Goal: Communication & Community: Answer question/provide support

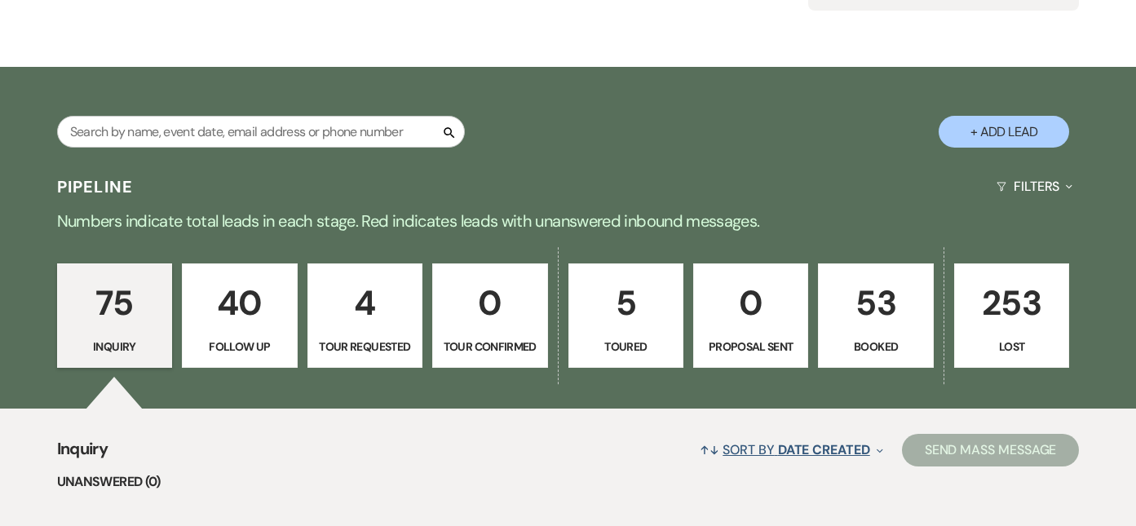
scroll to position [245, 0]
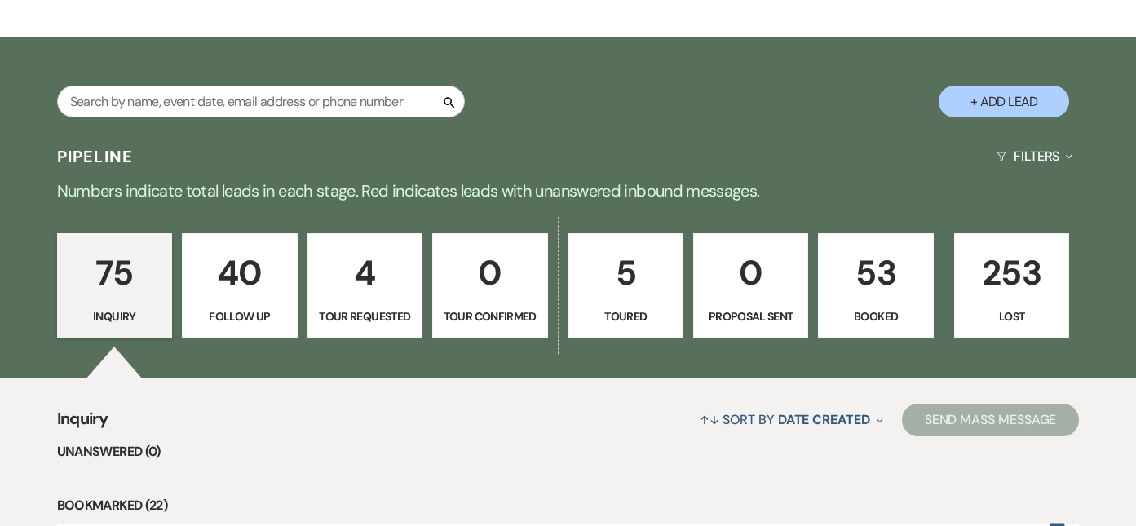
click at [887, 290] on p "53" at bounding box center [876, 272] width 94 height 55
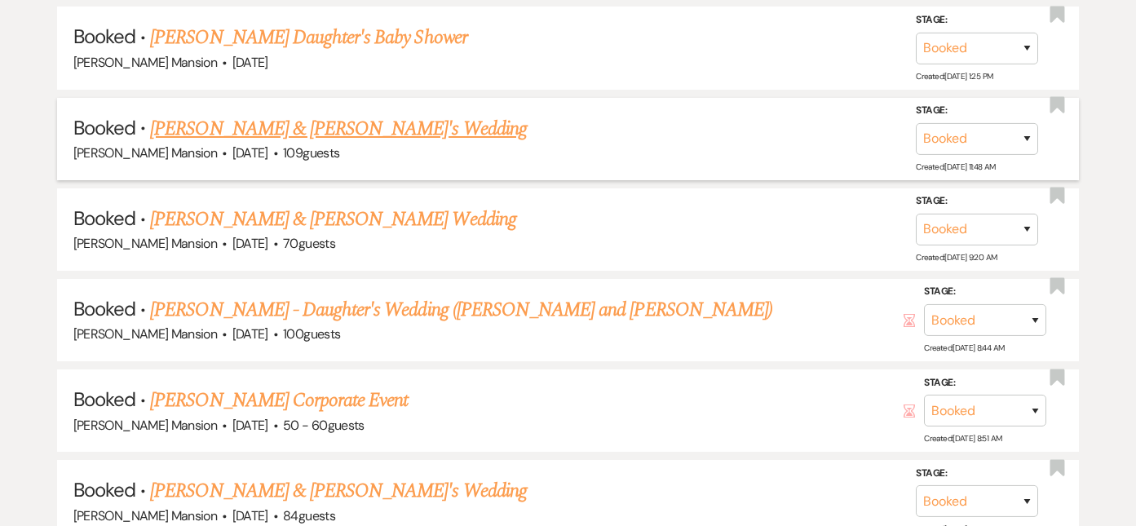
scroll to position [1794, 0]
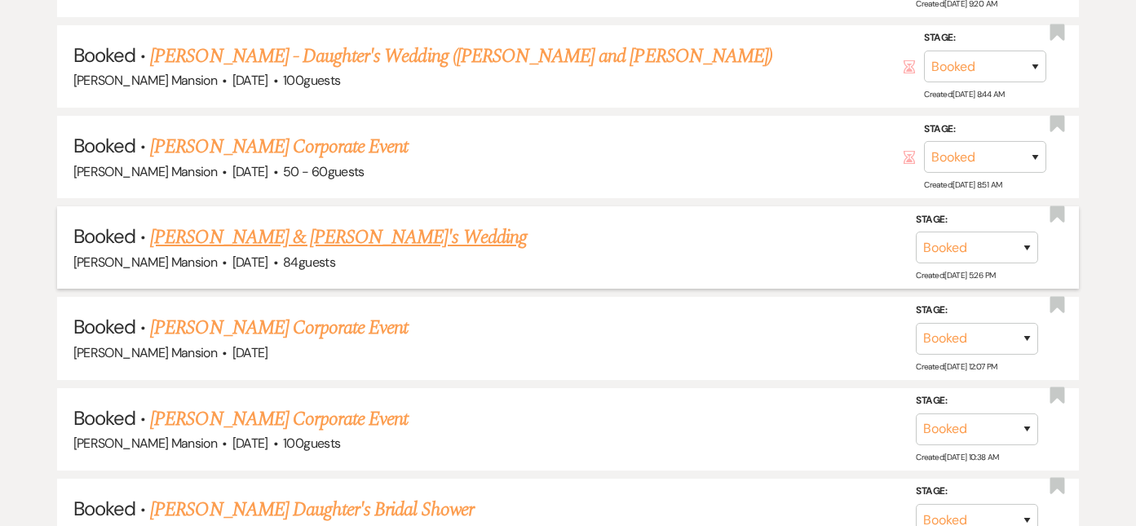
click at [201, 234] on link "[PERSON_NAME] & [PERSON_NAME]'s Wedding" at bounding box center [338, 237] width 377 height 29
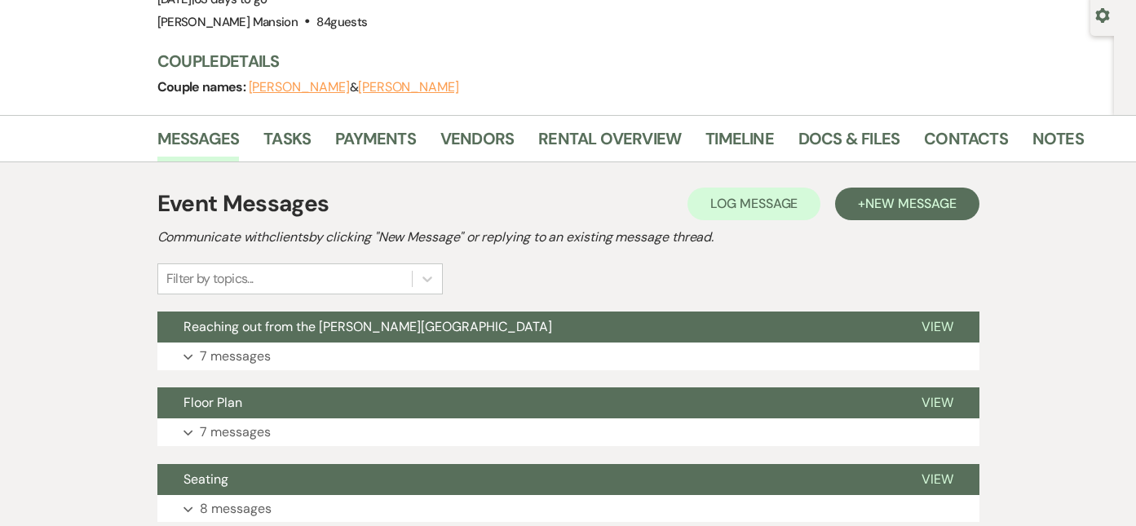
scroll to position [355, 0]
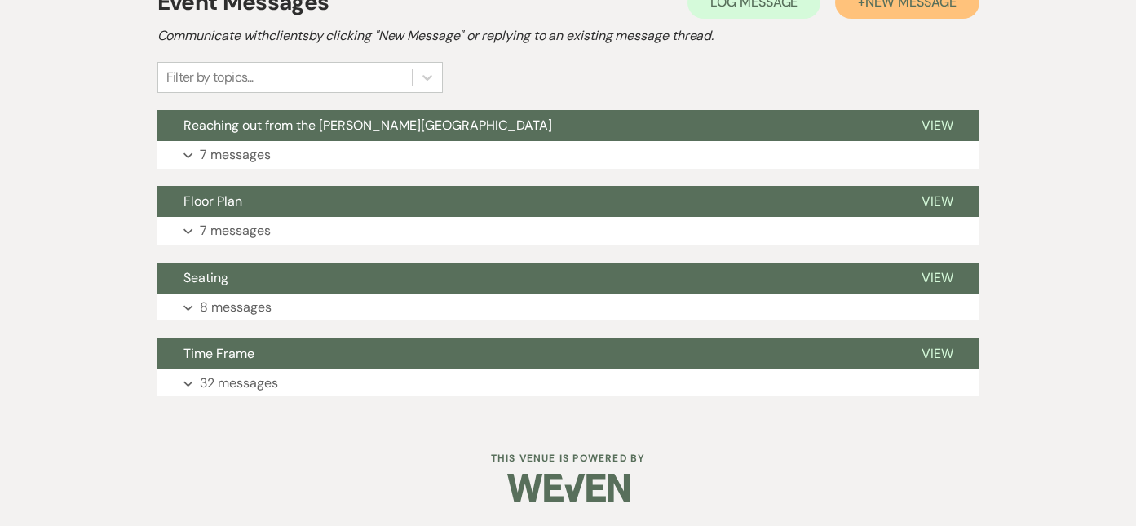
click at [905, 14] on button "+ New Message" at bounding box center [907, 2] width 144 height 33
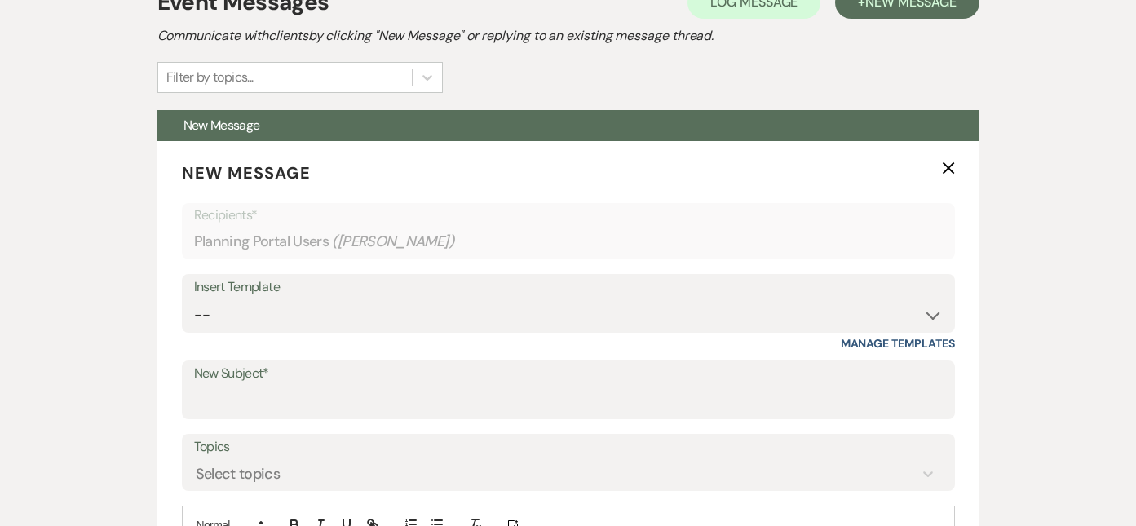
click at [246, 78] on div "Filter by topics..." at bounding box center [209, 78] width 87 height 20
click at [584, 308] on select "-- Initial Inquiry Response Tour Request Response Follow Up Contract (Pre-Booke…" at bounding box center [568, 315] width 749 height 32
click at [136, 294] on div "Event Messages Log Log Message + New Message Communicate with clients by clicki…" at bounding box center [569, 494] width 930 height 1067
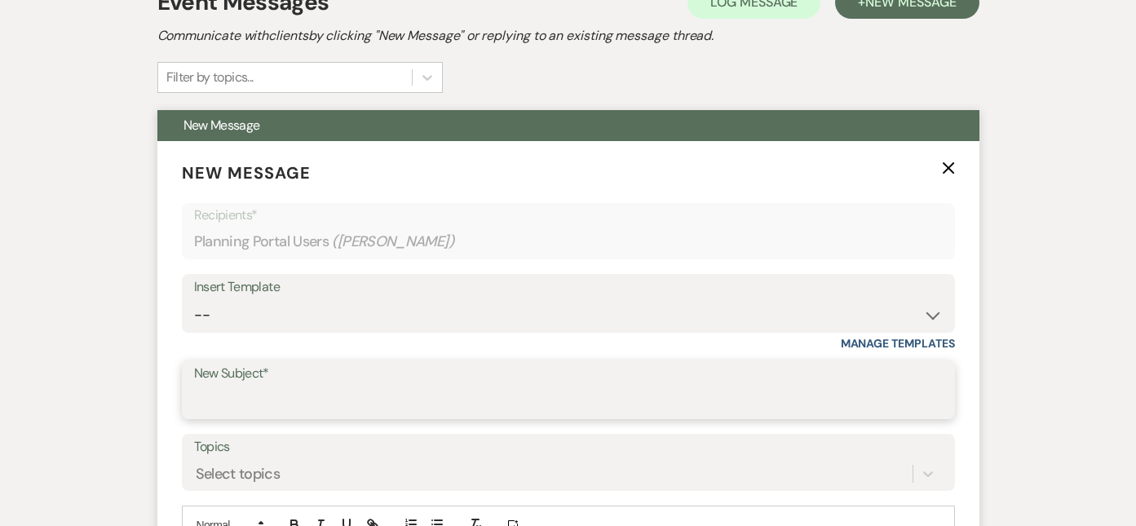
click at [303, 393] on input "New Subject*" at bounding box center [568, 402] width 749 height 32
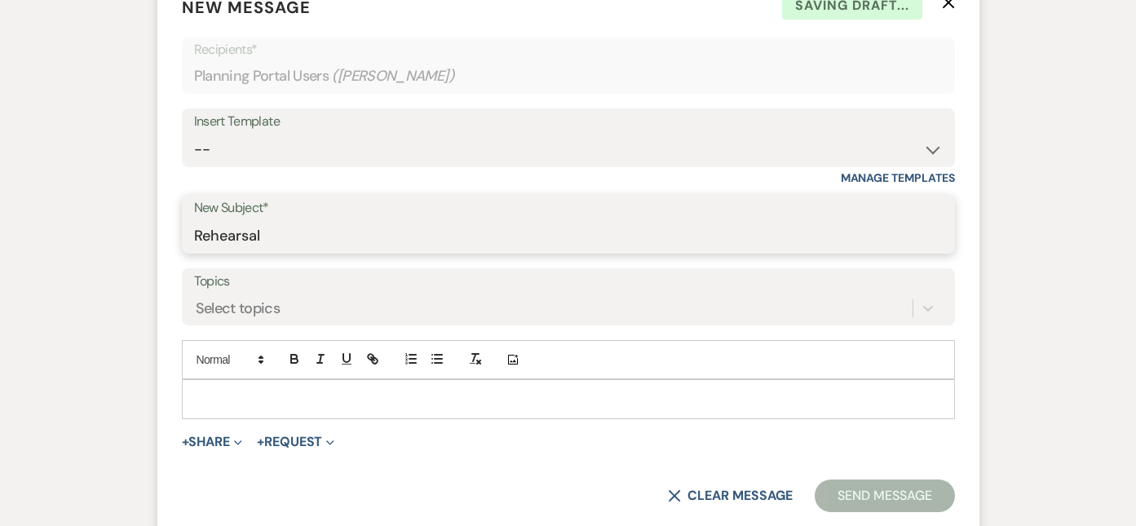
scroll to position [599, 0]
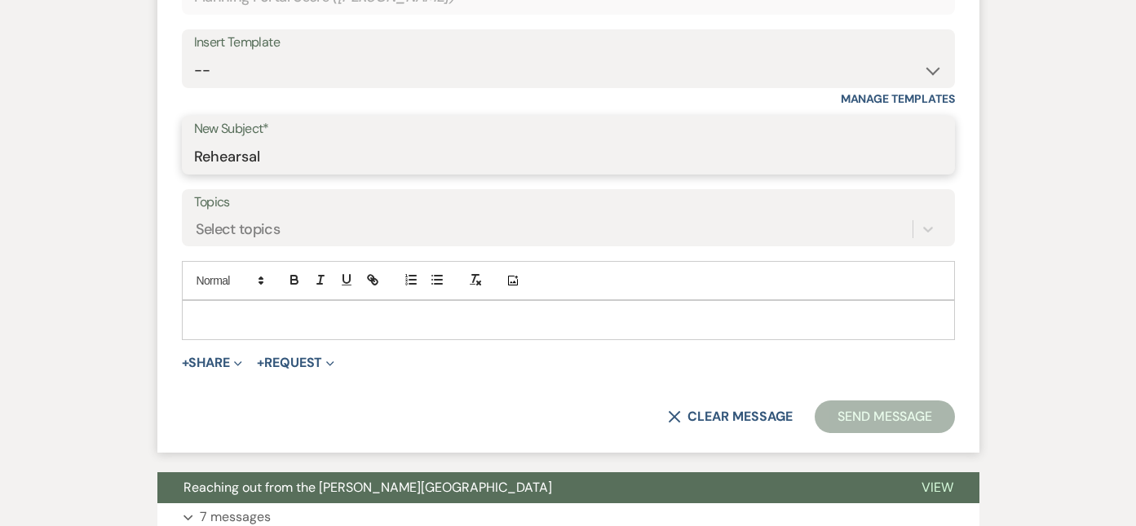
type input "Rehearsal"
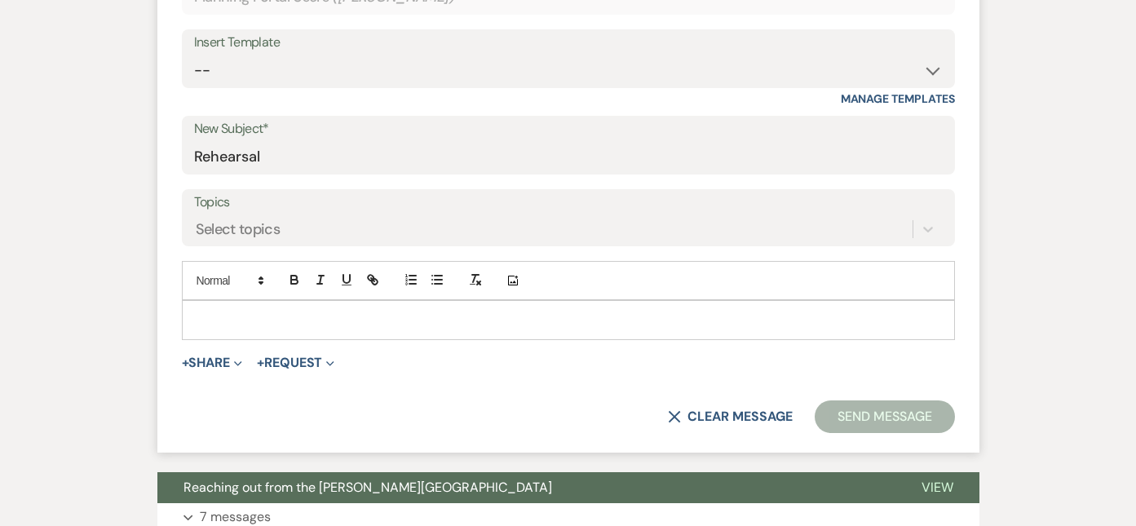
click at [232, 319] on p at bounding box center [568, 320] width 747 height 18
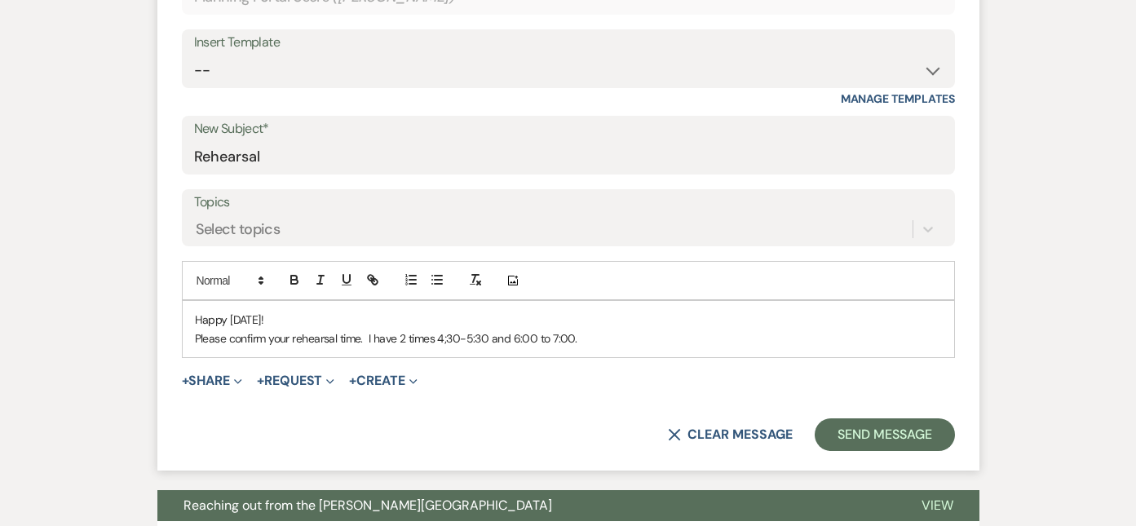
click at [547, 342] on p "Please confirm your rehearsal time. I have 2 times 4;30-5:30 and 6:00 to 7:00." at bounding box center [568, 338] width 747 height 18
click at [634, 343] on p "Please confirm your rehearsal time. I have 2 times 4;30-5:30 and 6:00-7:00." at bounding box center [568, 338] width 747 height 18
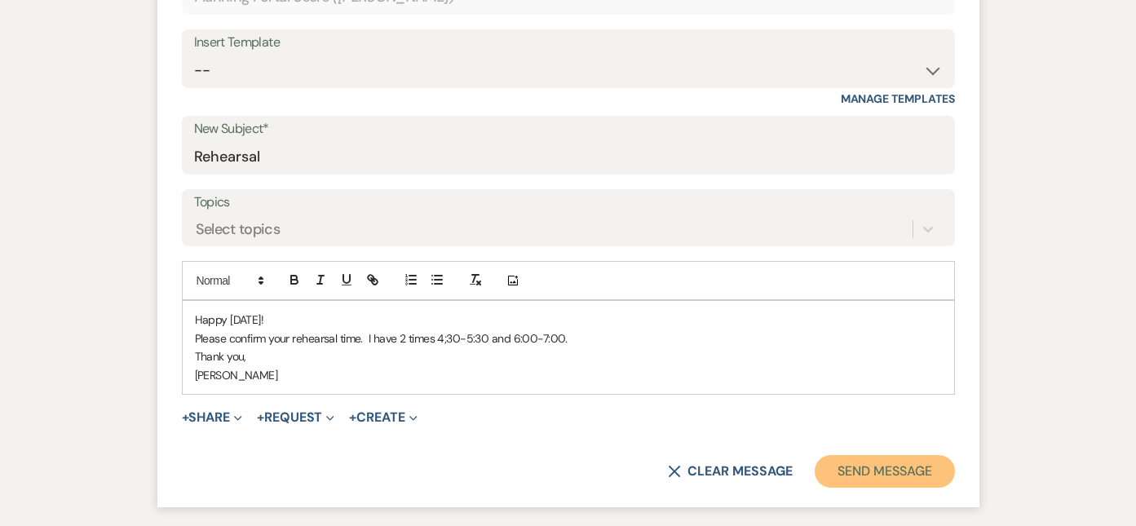
click at [918, 473] on button "Send Message" at bounding box center [884, 471] width 139 height 33
